Goal: Information Seeking & Learning: Learn about a topic

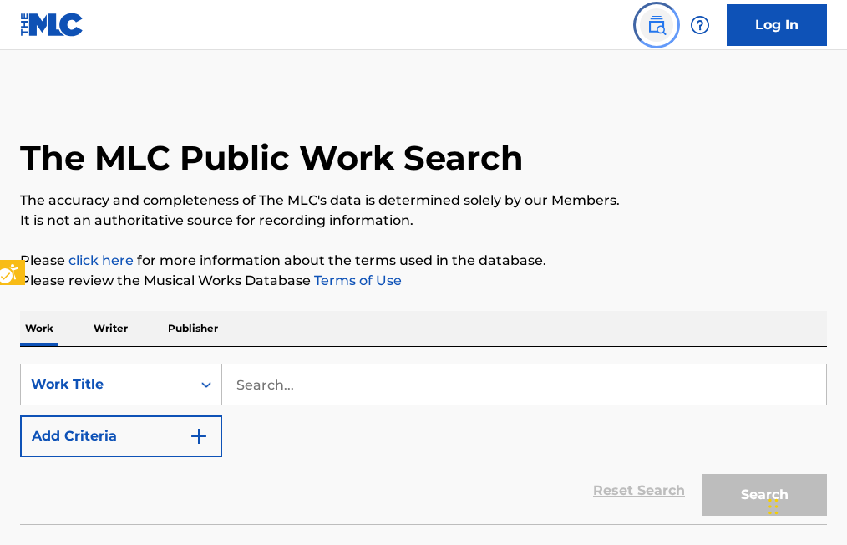
click at [653, 24] on img at bounding box center [657, 25] width 20 height 20
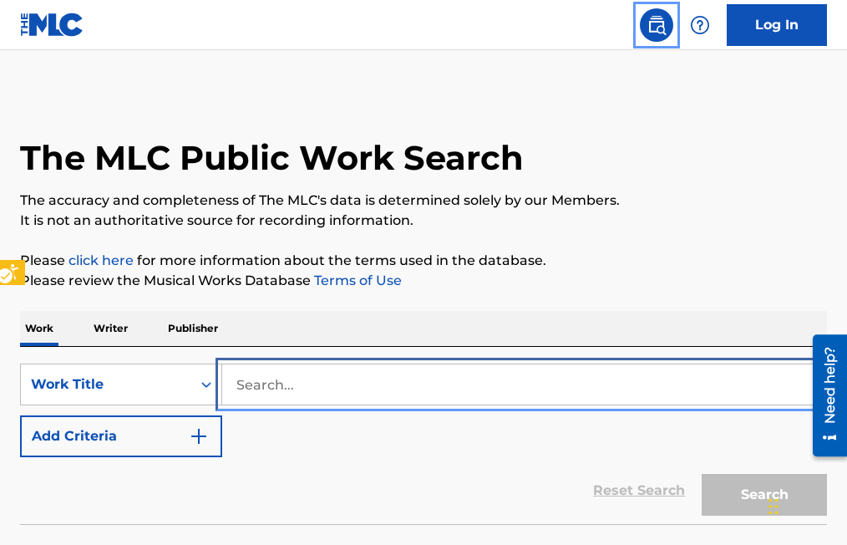
click at [229, 373] on input "Search..." at bounding box center [524, 384] width 604 height 40
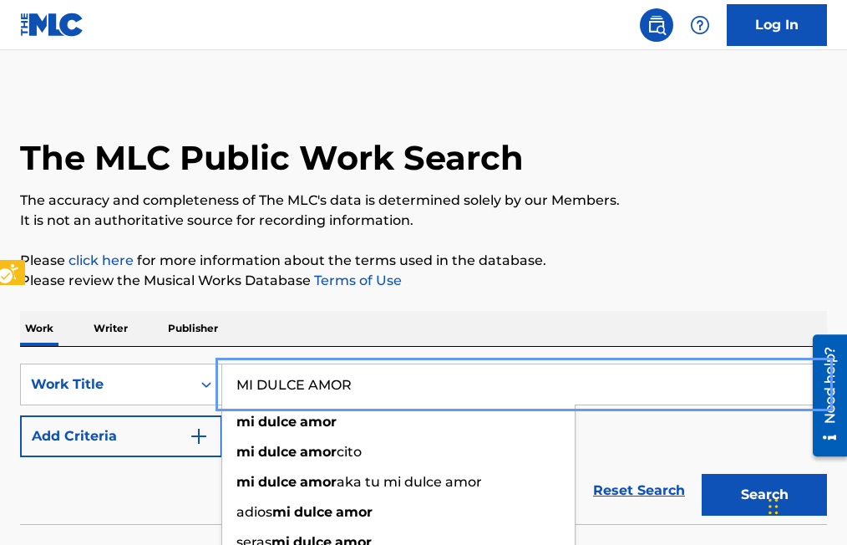
type input "MI DULCE AMOR"
click at [20, 415] on button "Add Criteria" at bounding box center [121, 436] width 202 height 42
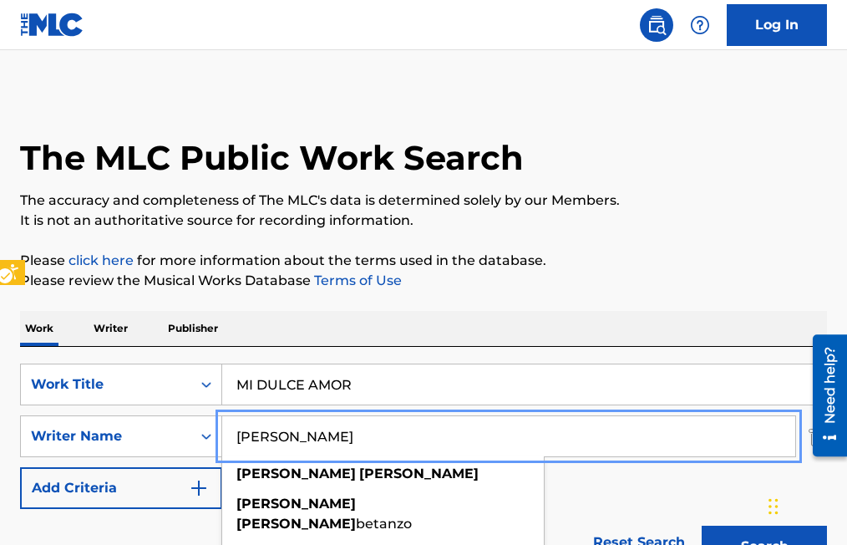
type input "[PERSON_NAME]"
click at [20, 467] on button "Add Criteria" at bounding box center [121, 488] width 202 height 42
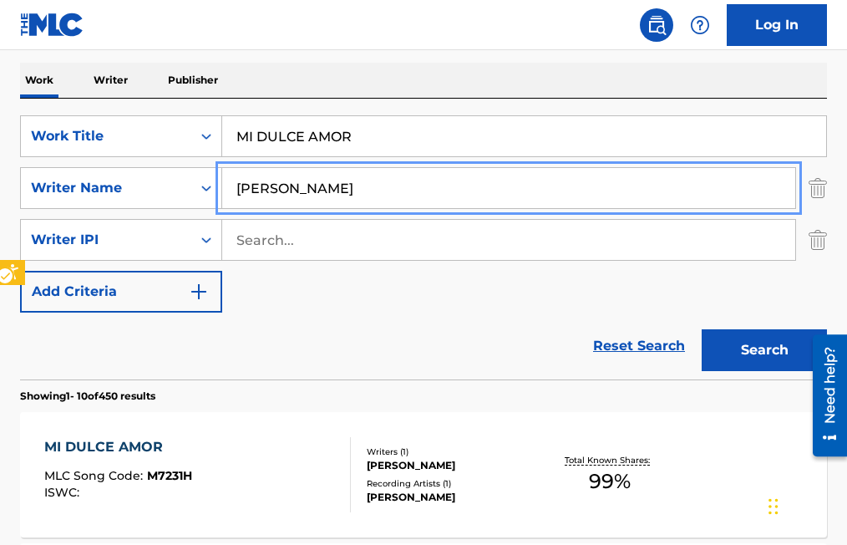
scroll to position [251, 0]
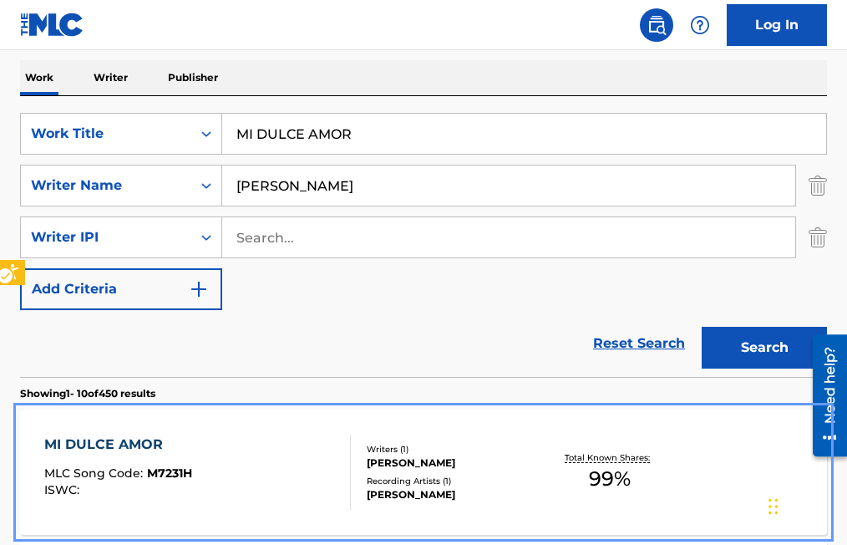
click at [182, 470] on span "M7231H" at bounding box center [169, 472] width 45 height 15
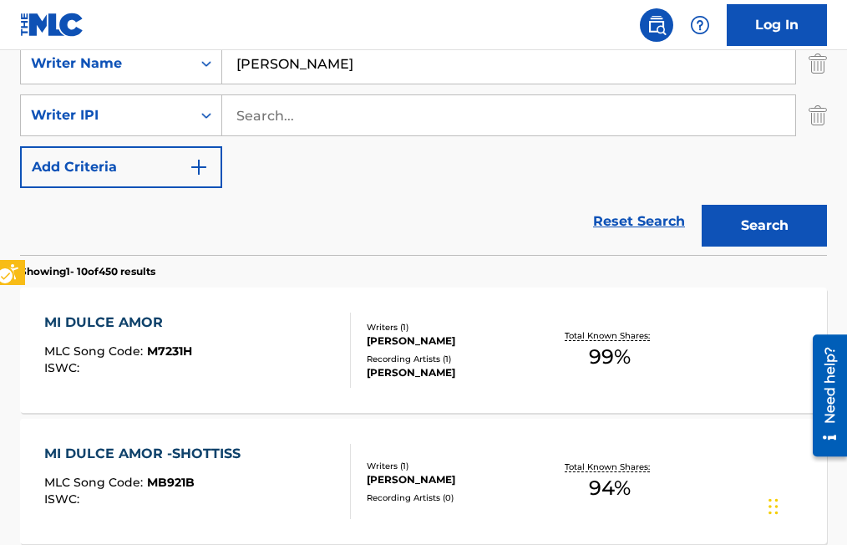
scroll to position [418, 0]
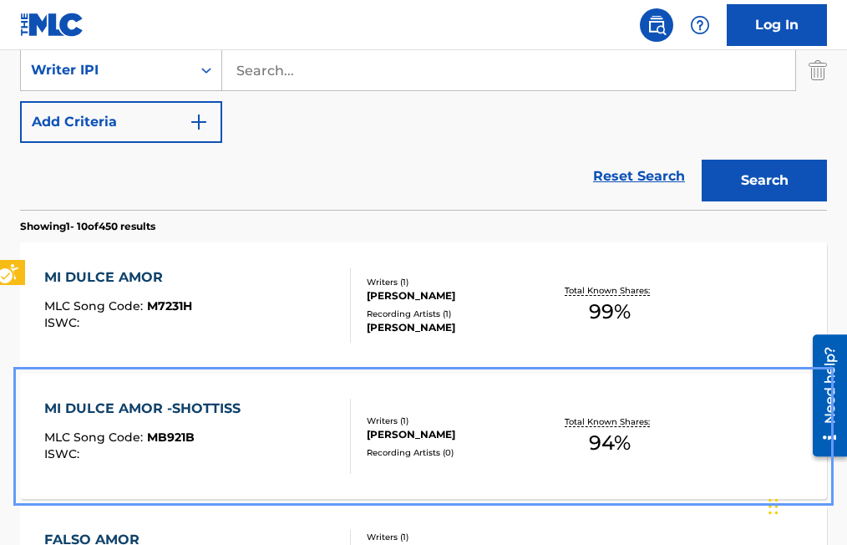
click at [181, 434] on span "MB921B" at bounding box center [171, 436] width 48 height 15
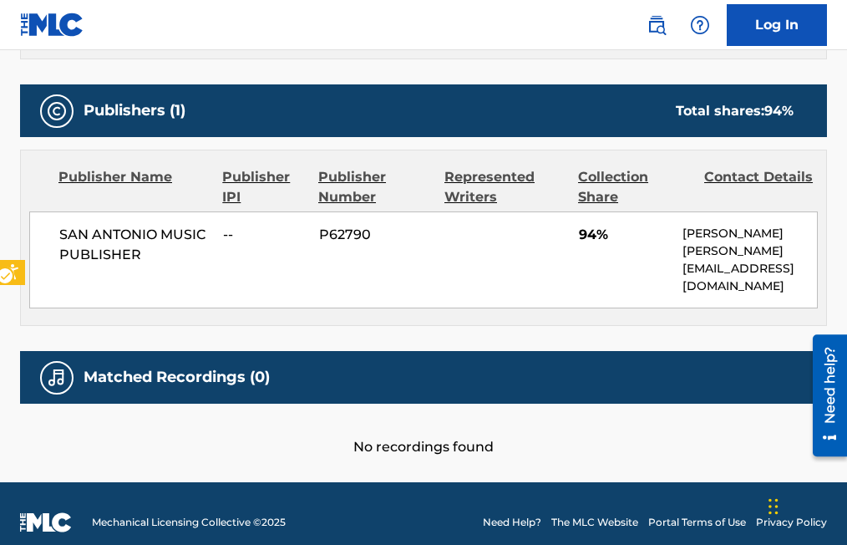
scroll to position [612, 0]
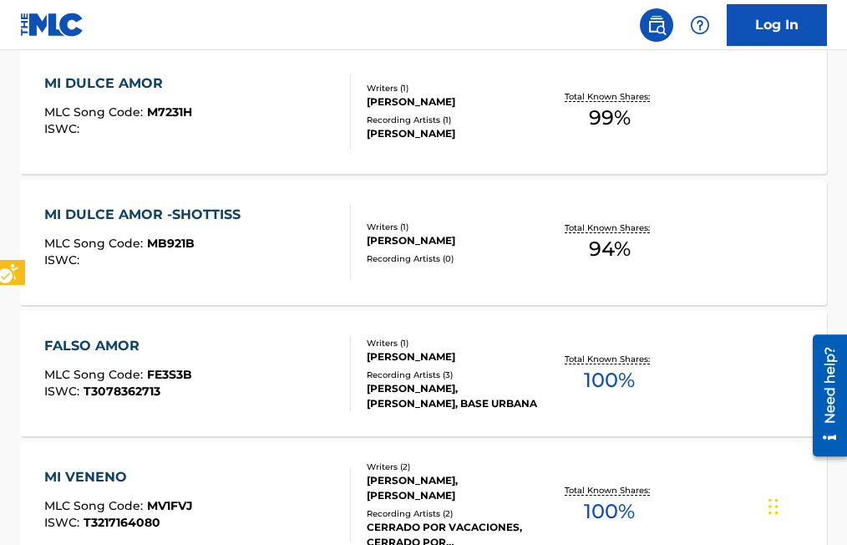
scroll to position [565, 0]
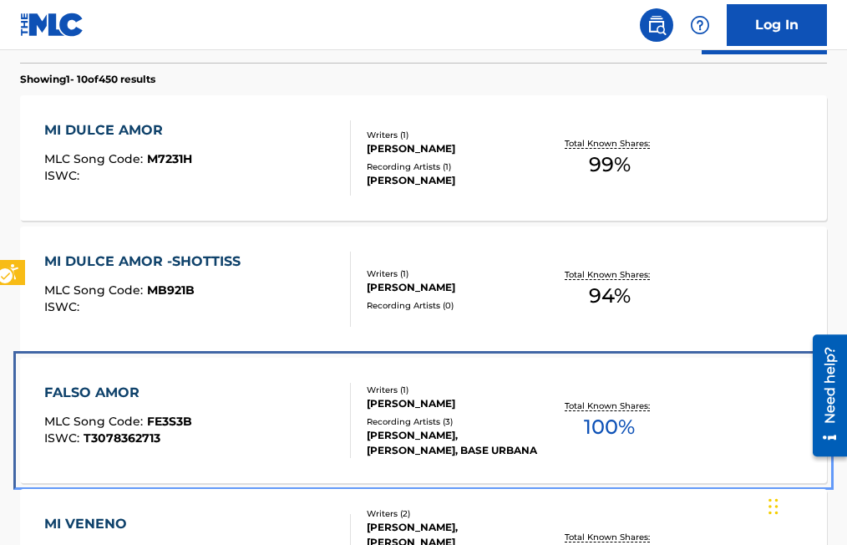
click at [187, 417] on span "FE3S3B" at bounding box center [169, 421] width 45 height 15
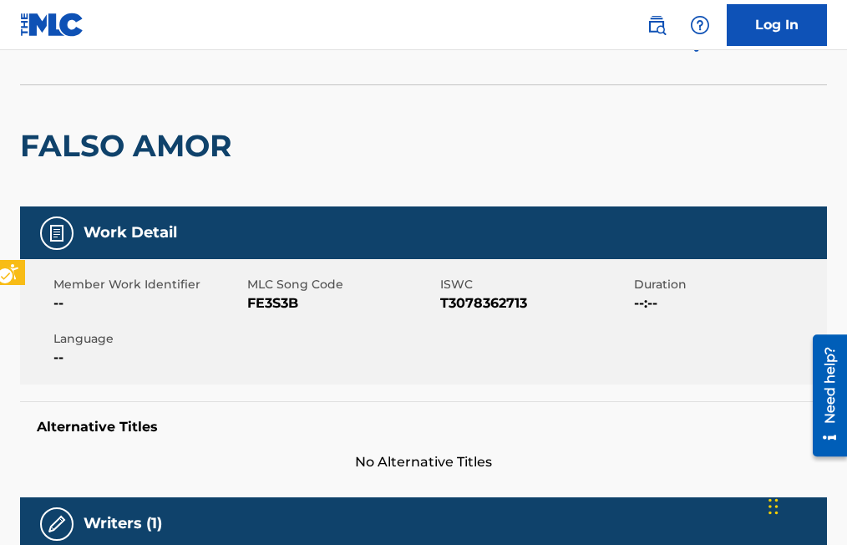
scroll to position [84, 0]
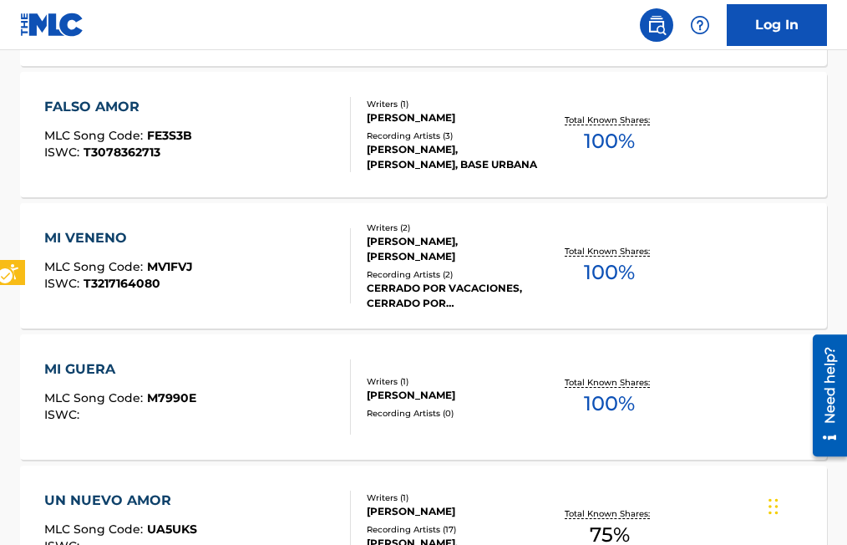
scroll to position [879, 0]
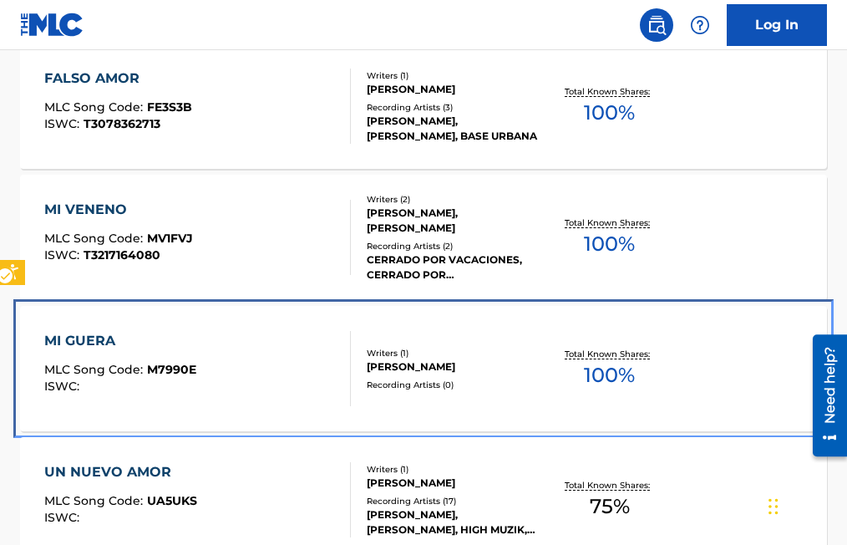
click at [175, 368] on span "M7990E" at bounding box center [171, 369] width 49 height 15
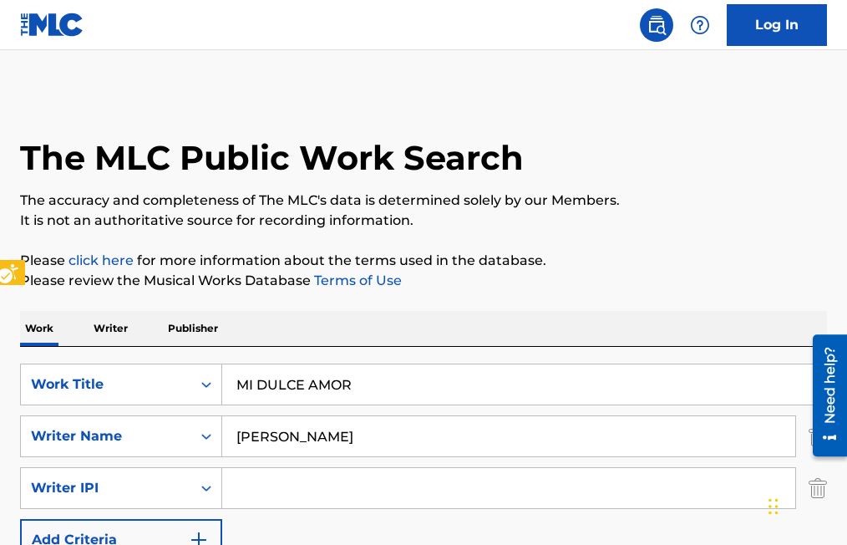
scroll to position [1026, 0]
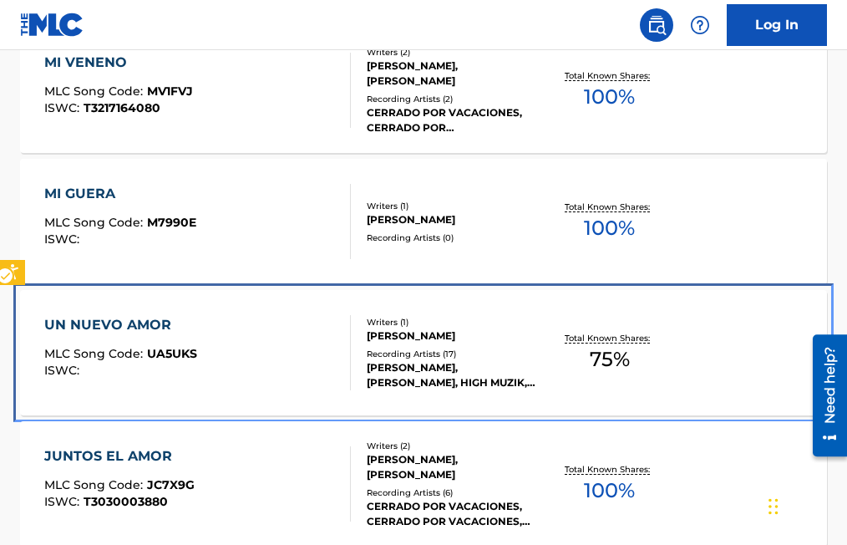
click at [180, 350] on span "UA5UKS" at bounding box center [172, 353] width 50 height 15
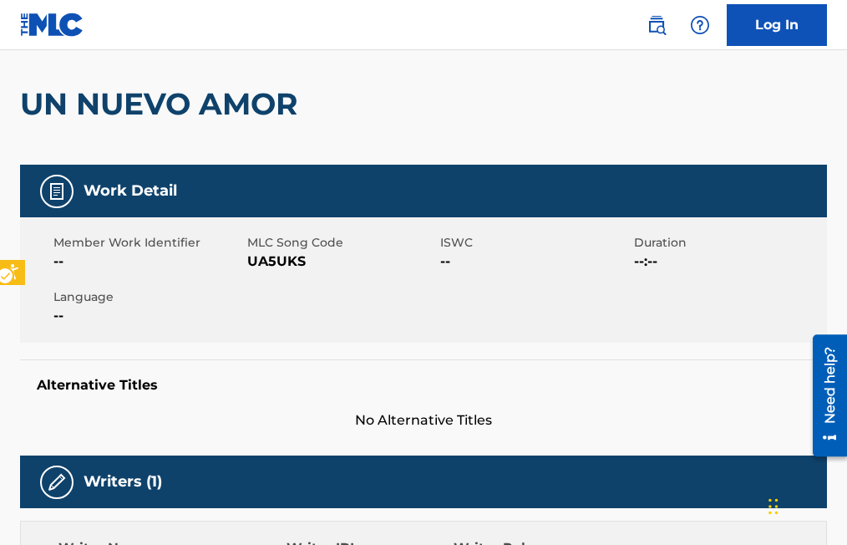
scroll to position [84, 0]
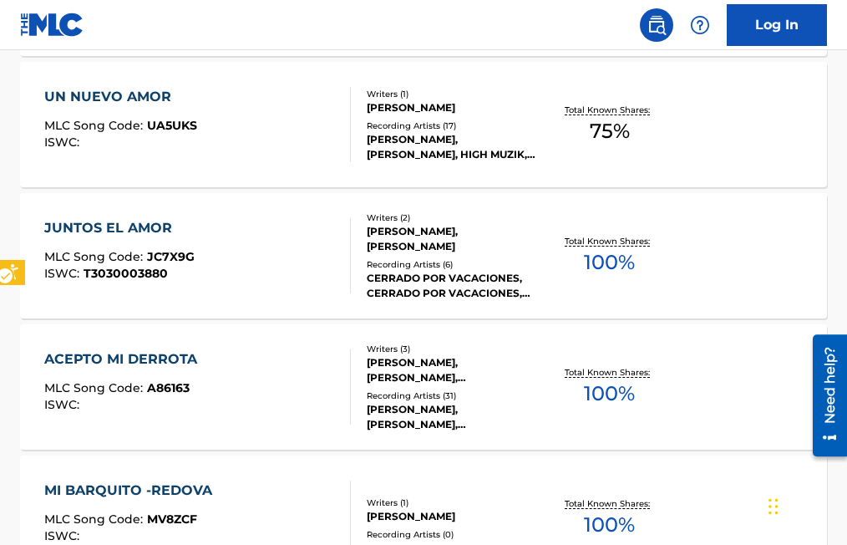
scroll to position [1424, 0]
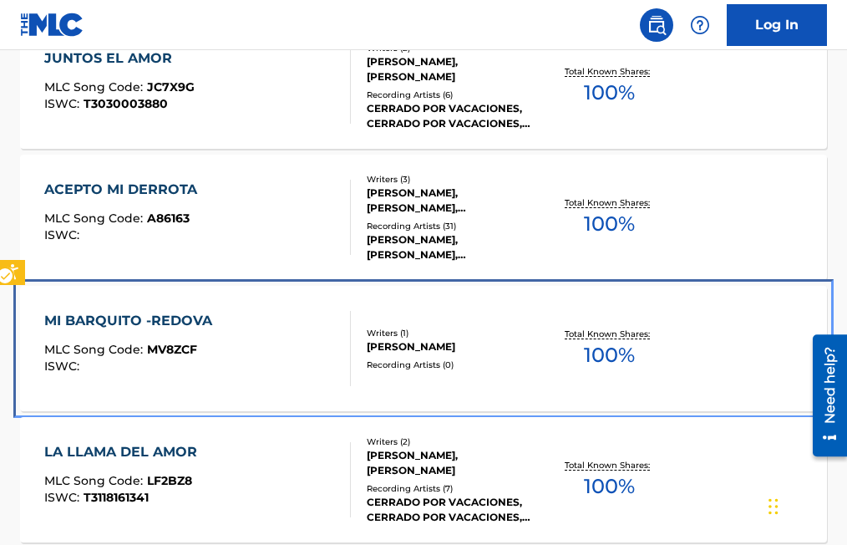
click at [172, 353] on span "MV8ZCF" at bounding box center [172, 349] width 50 height 15
